Goal: Transaction & Acquisition: Book appointment/travel/reservation

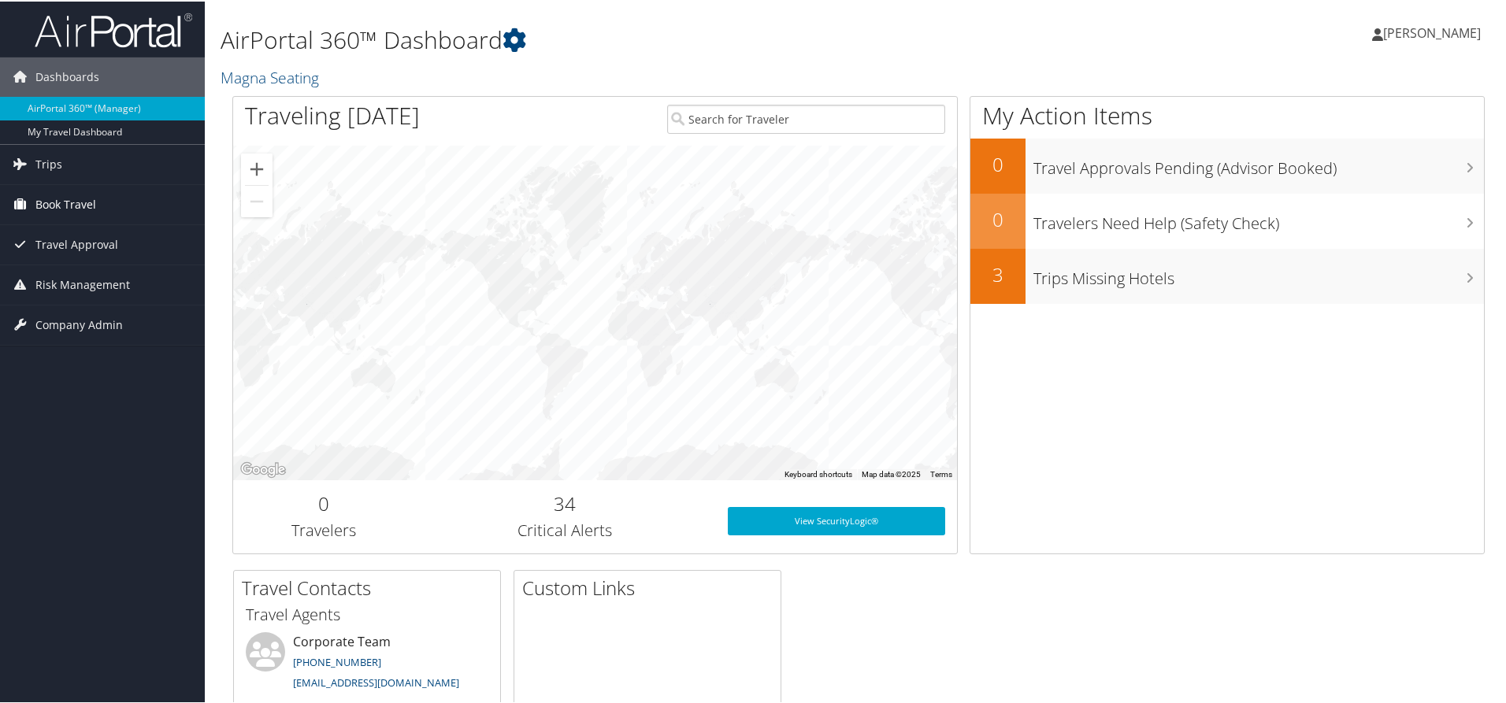
click at [96, 207] on link "Book Travel" at bounding box center [102, 203] width 205 height 39
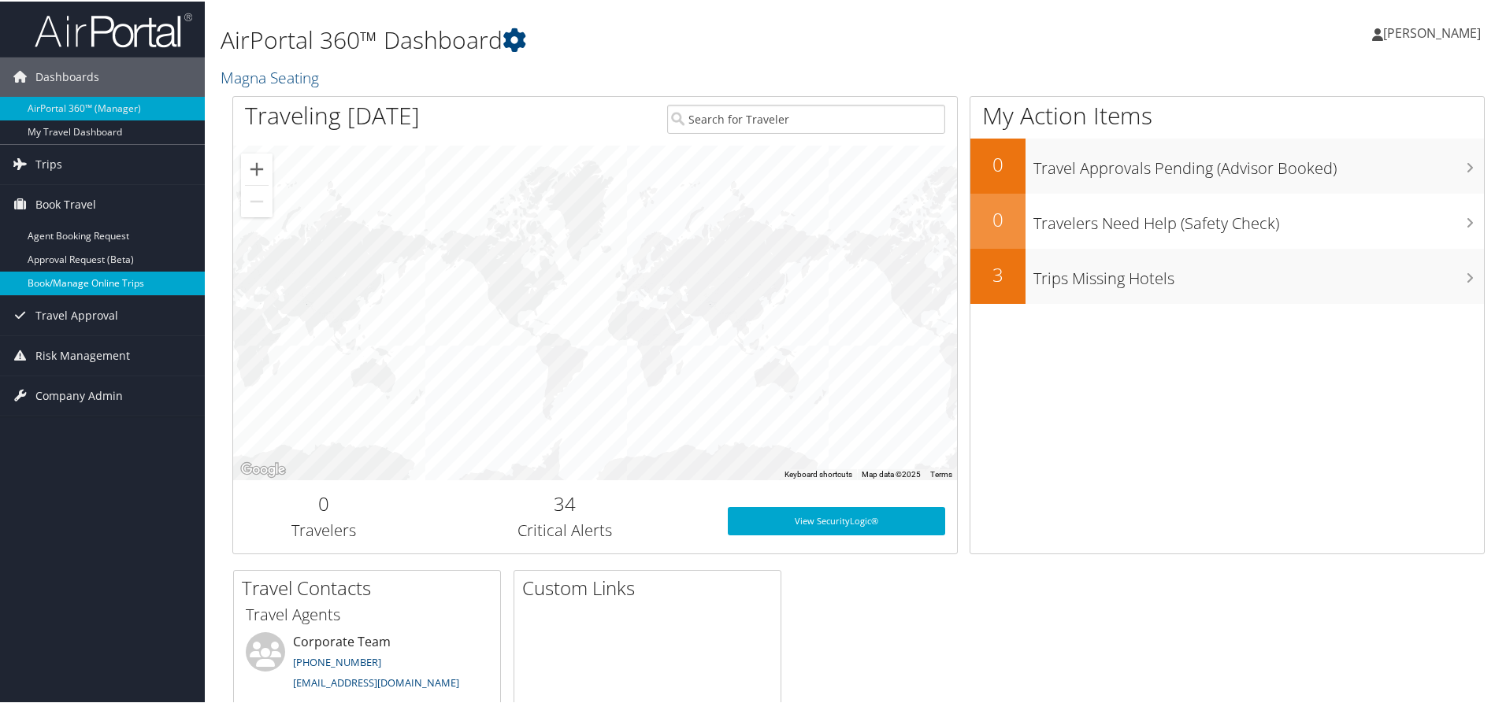
click at [106, 283] on link "Book/Manage Online Trips" at bounding box center [102, 282] width 205 height 24
